Goal: Information Seeking & Learning: Learn about a topic

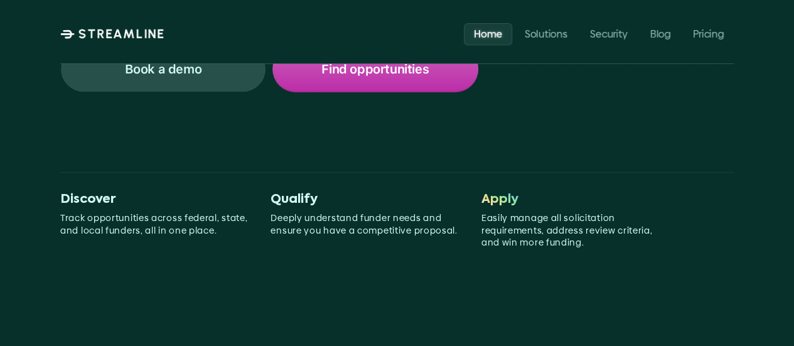
scroll to position [304, 0]
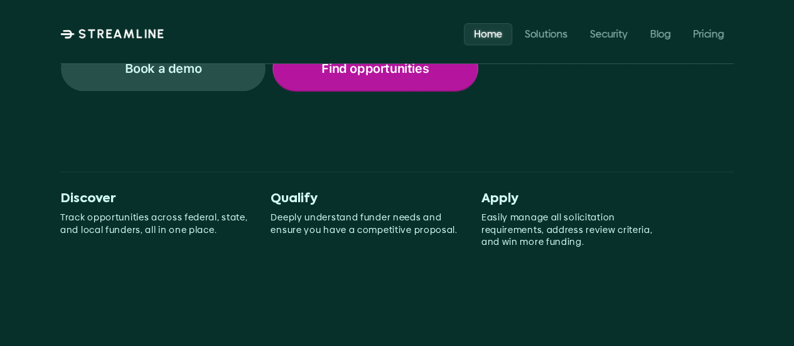
click at [378, 68] on p "Find opportunities" at bounding box center [374, 68] width 107 height 16
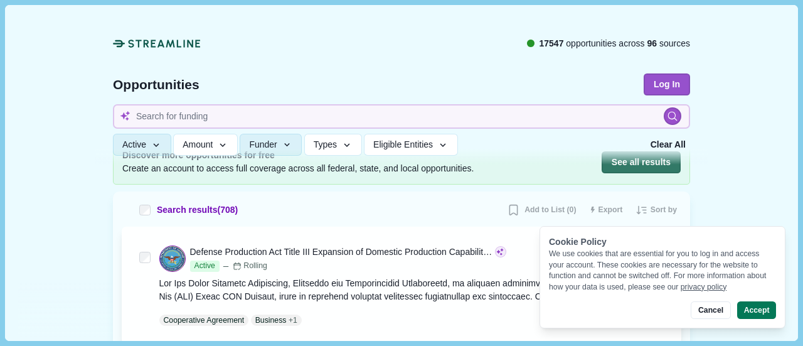
scroll to position [85, 0]
click at [712, 312] on button "Cancel" at bounding box center [711, 310] width 40 height 18
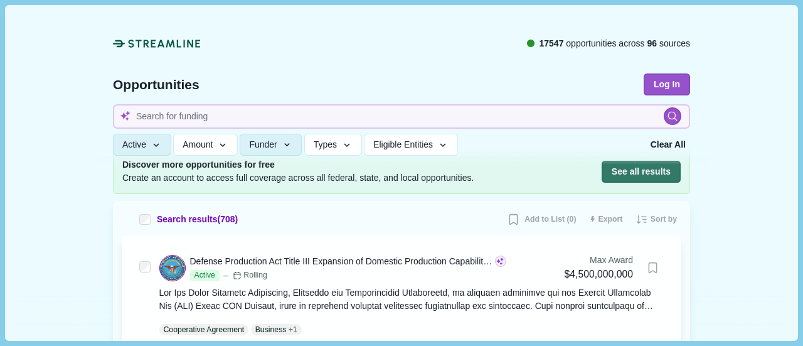
scroll to position [78, 0]
